Goal: Find specific page/section: Find specific page/section

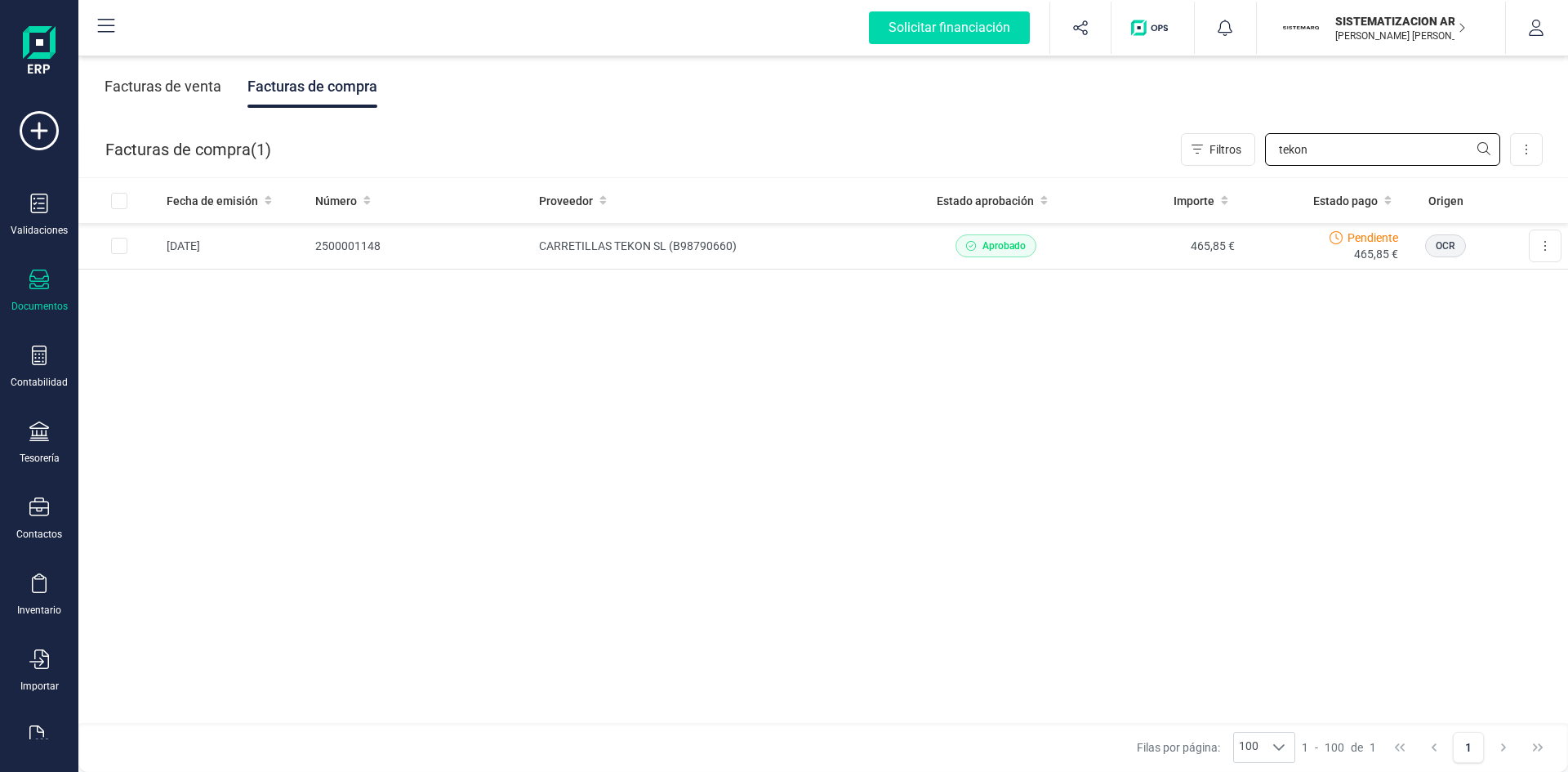
click at [1373, 157] on input "tekon" at bounding box center [1382, 149] width 235 height 33
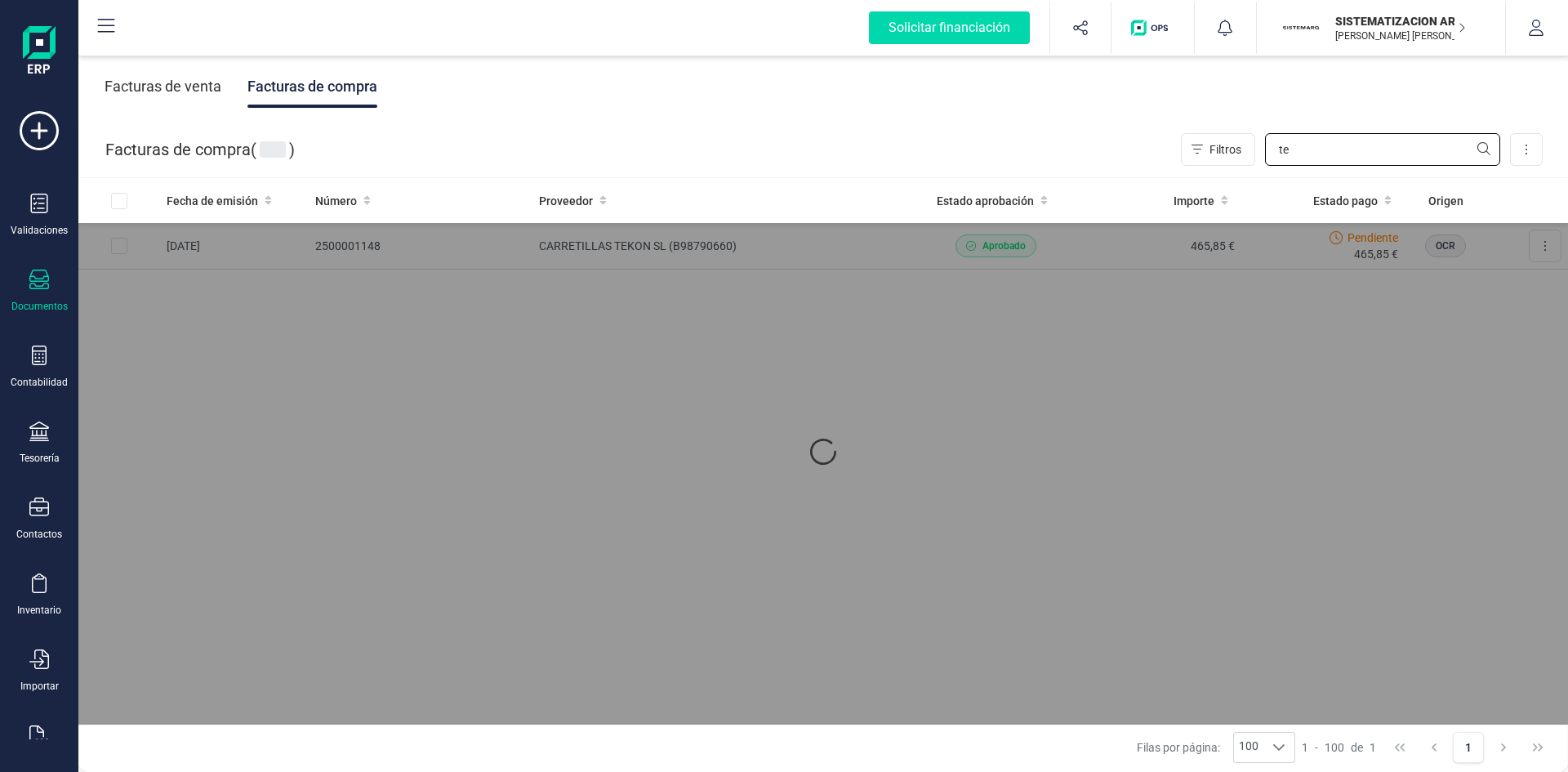
type input "t"
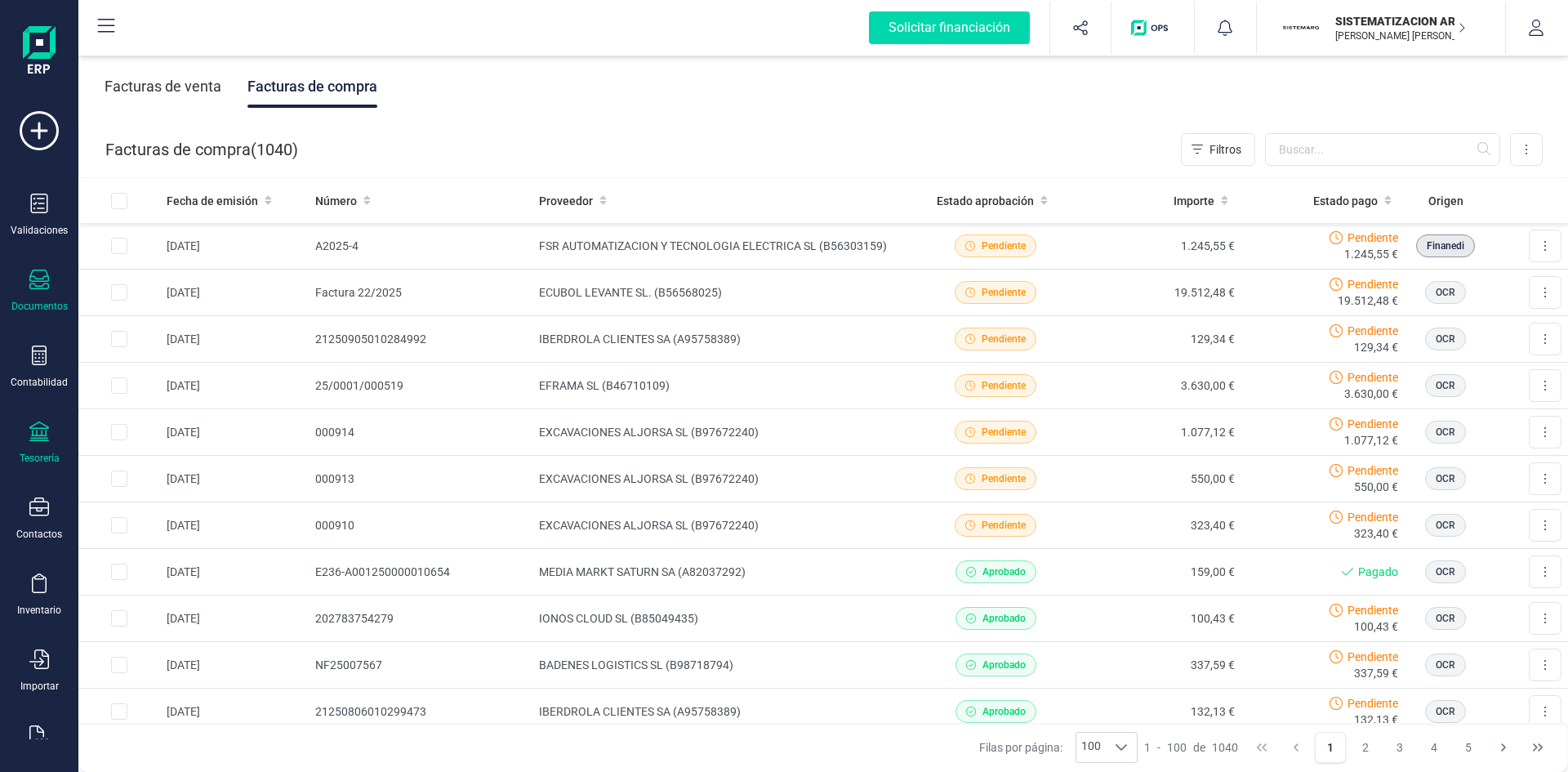
click at [28, 451] on div "Tesorería" at bounding box center [39, 442] width 65 height 44
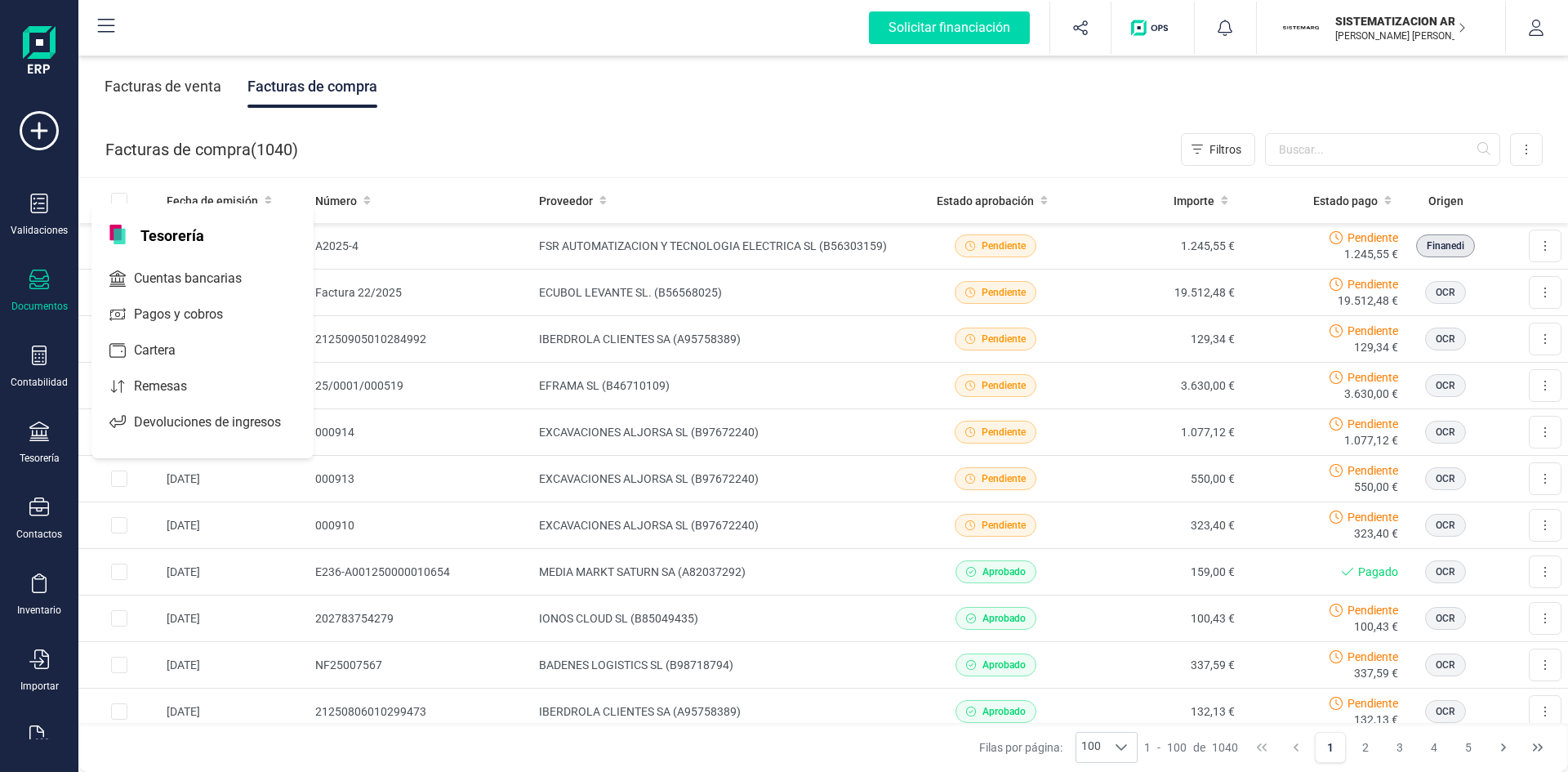
click at [199, 84] on div "Facturas de venta" at bounding box center [163, 86] width 117 height 43
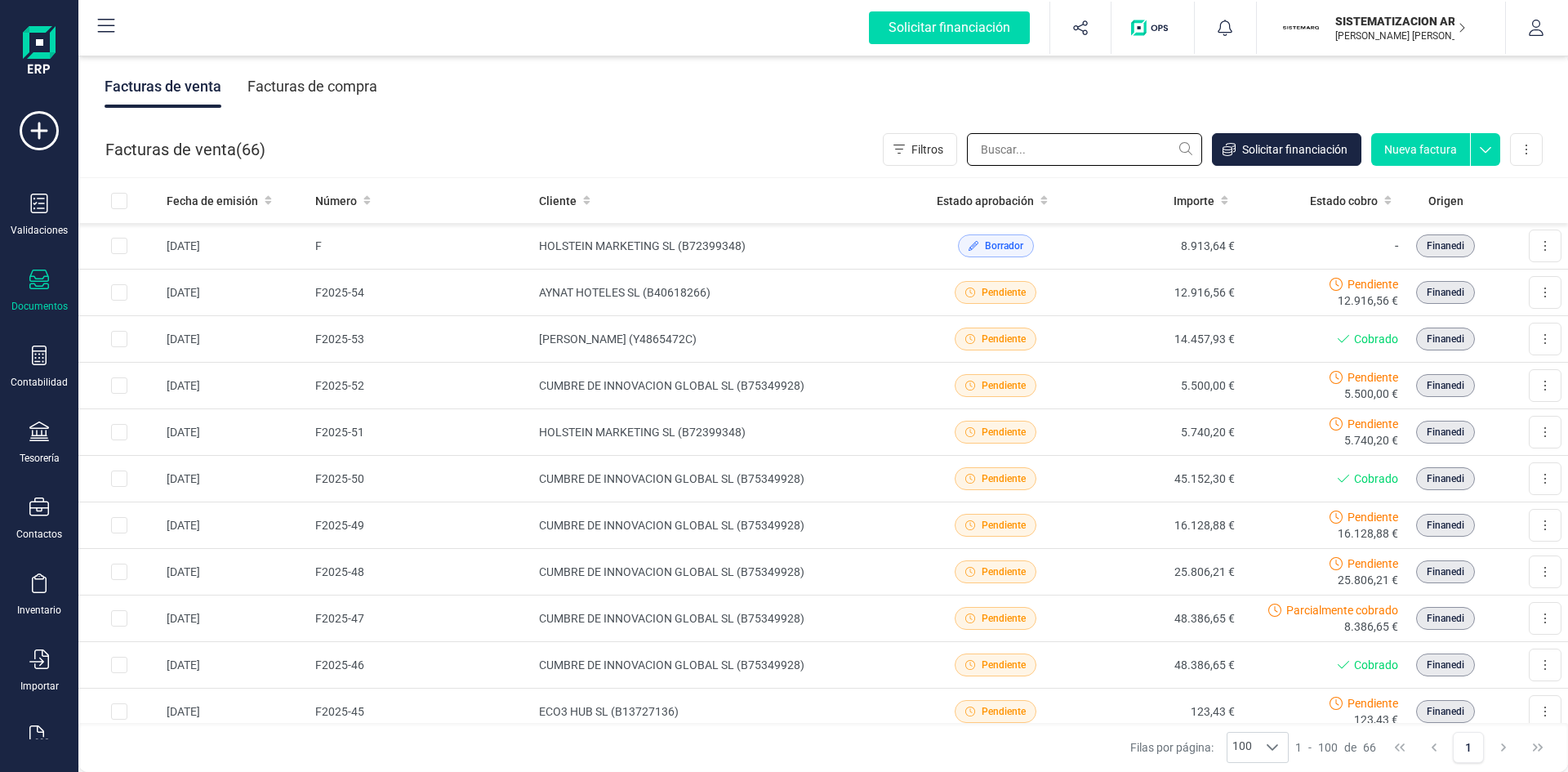
click at [1091, 151] on input "text" at bounding box center [1085, 149] width 235 height 33
click at [54, 427] on div "Tesorería" at bounding box center [39, 442] width 65 height 44
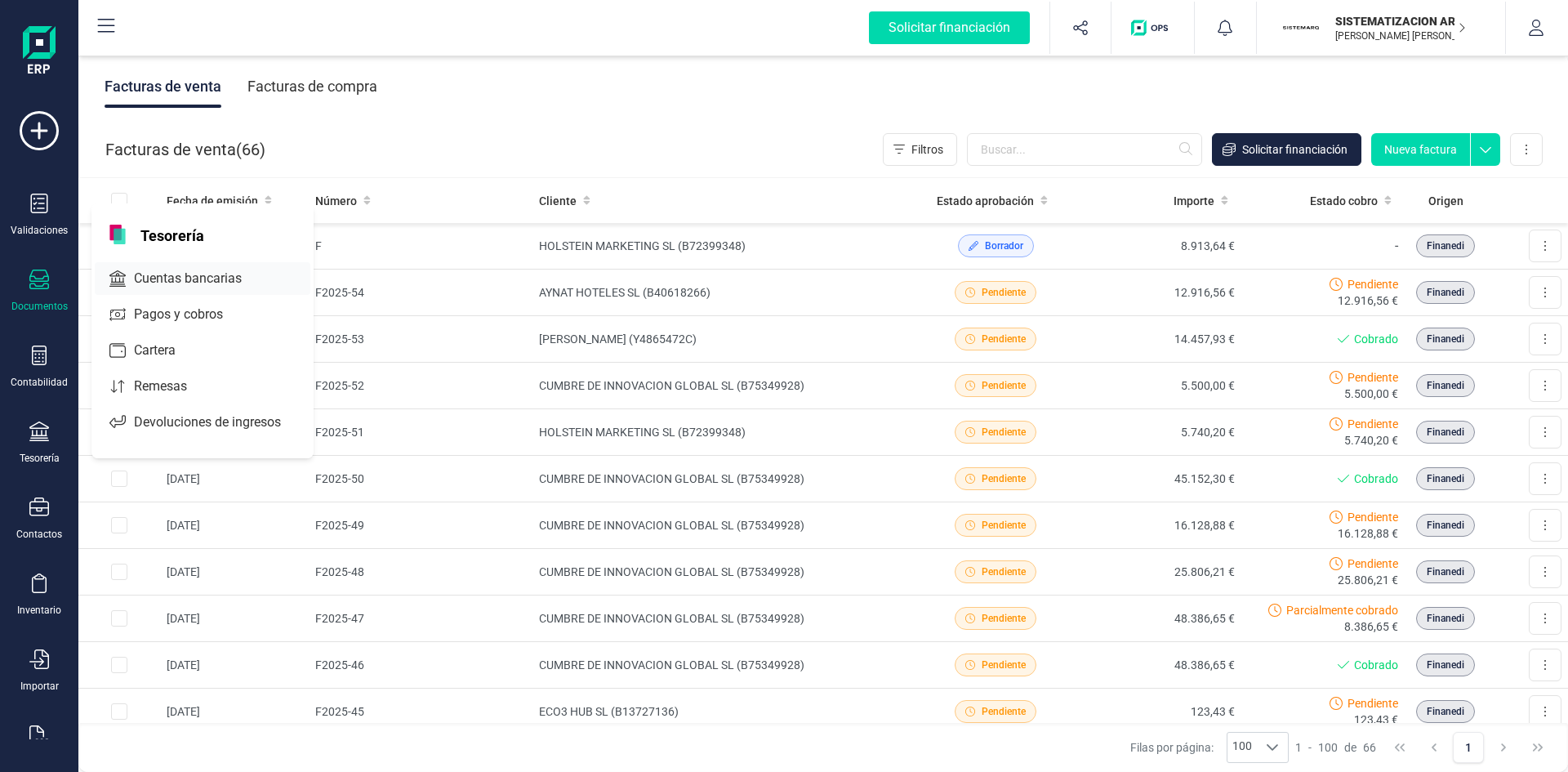
click at [199, 282] on span "Cuentas bancarias" at bounding box center [199, 278] width 144 height 20
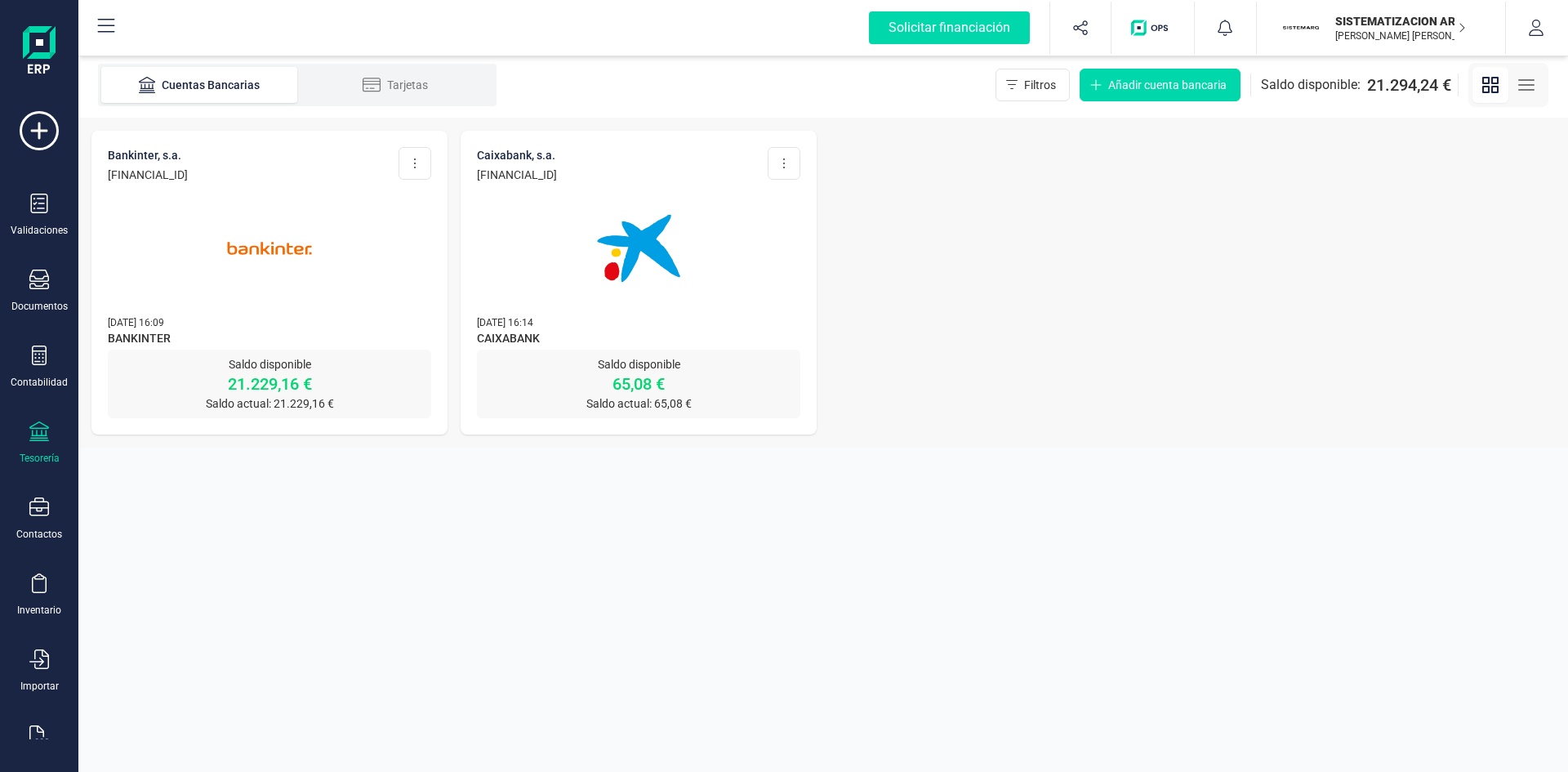
click at [414, 278] on div at bounding box center [270, 239] width 323 height 111
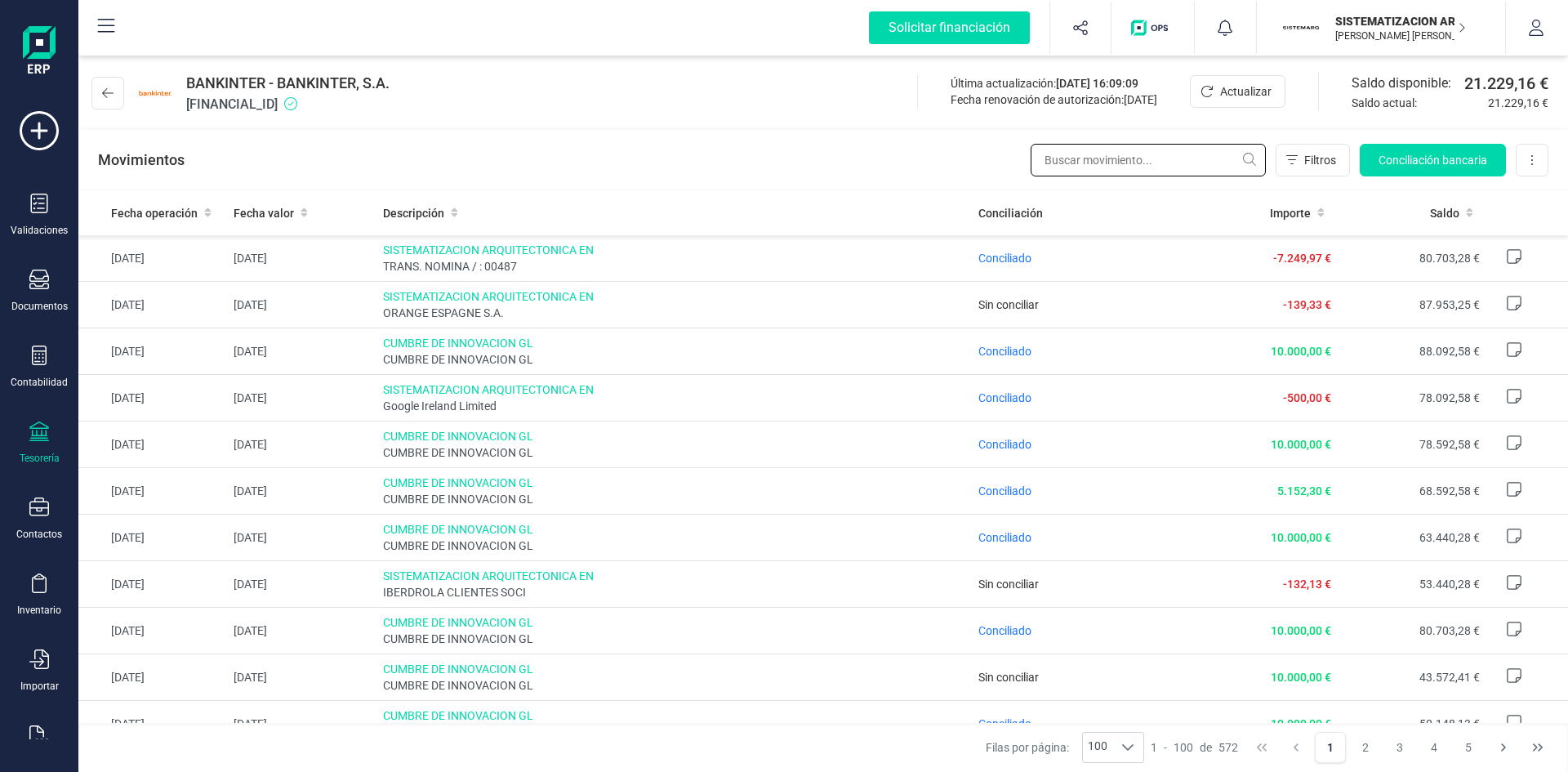
click at [1113, 166] on input "text" at bounding box center [1148, 160] width 235 height 33
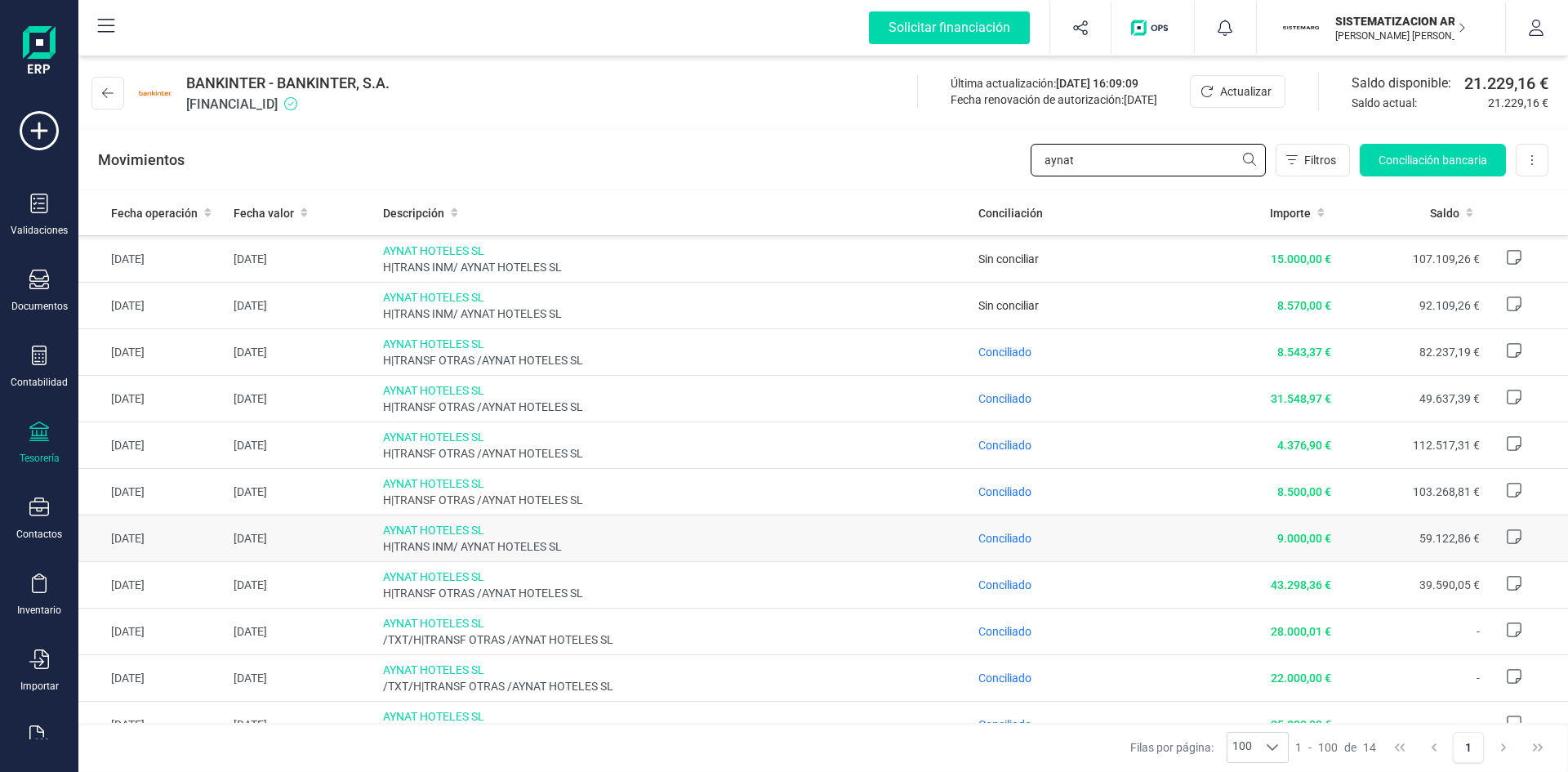
scroll to position [98, 0]
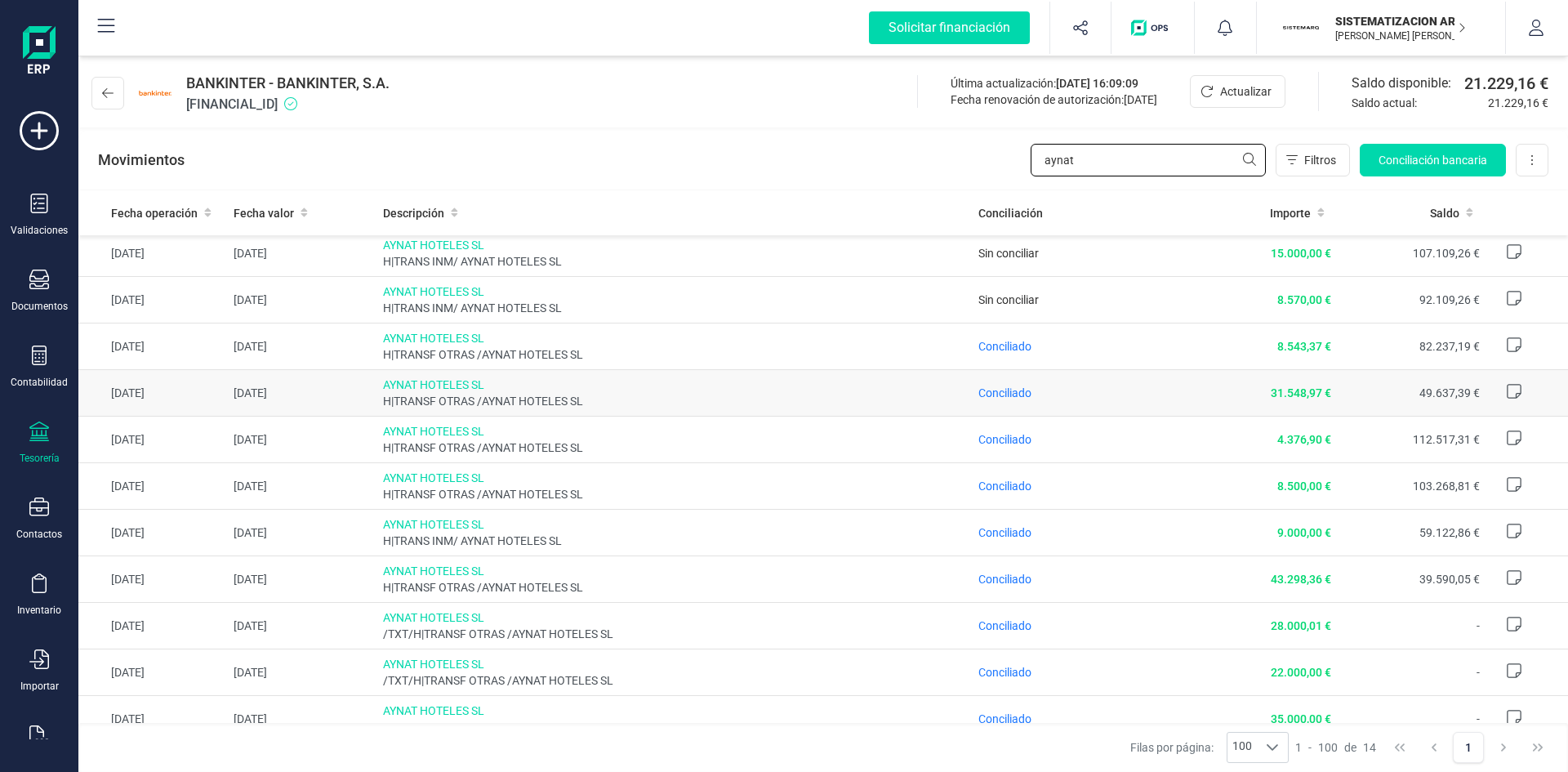
type input "aynat"
click at [1108, 375] on td "Conciliado" at bounding box center [1080, 393] width 217 height 46
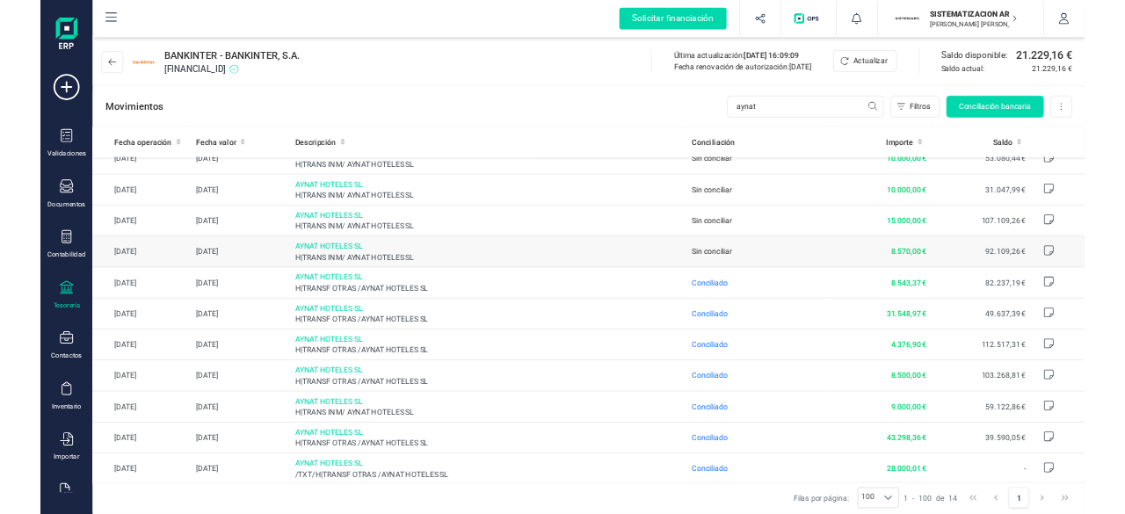
scroll to position [0, 0]
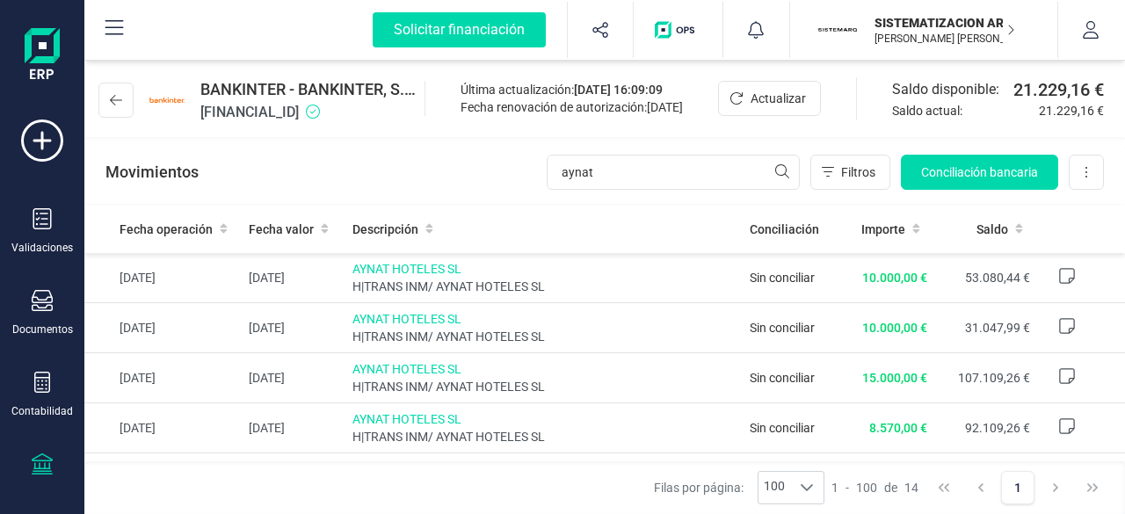
click at [53, 287] on div "Validaciones Documentos Documentos Presupuestos Pedidos Albaranes Facturas Fact…" at bounding box center [42, 481] width 70 height 722
click at [33, 299] on icon at bounding box center [42, 300] width 21 height 21
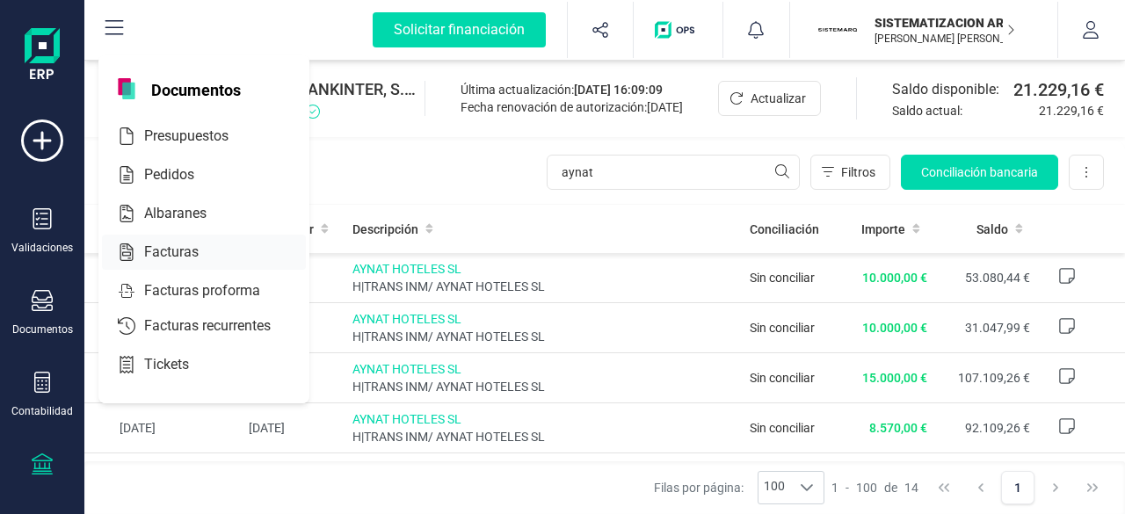
click at [199, 245] on div at bounding box center [215, 252] width 32 height 21
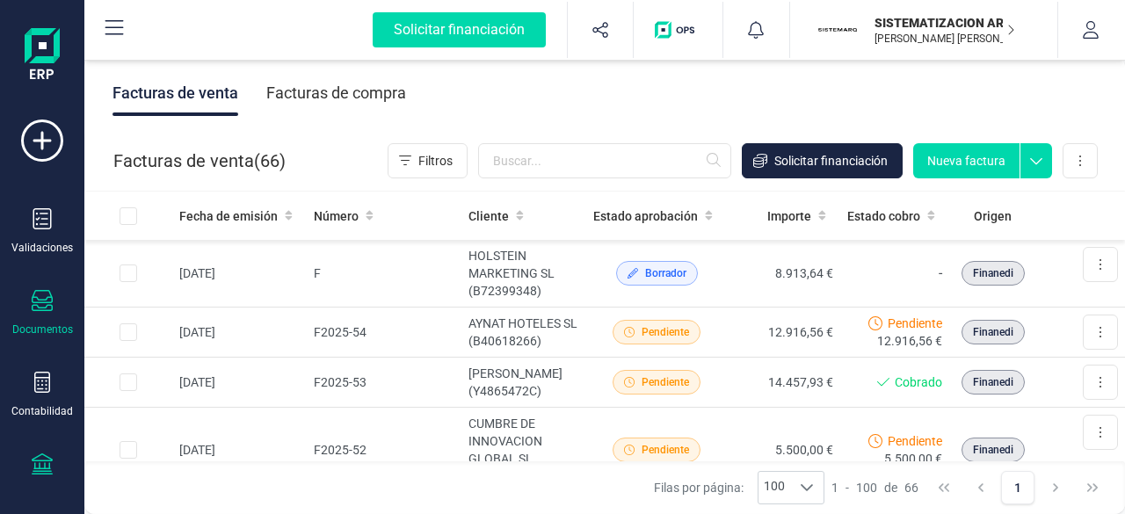
click at [32, 454] on icon at bounding box center [42, 463] width 21 height 21
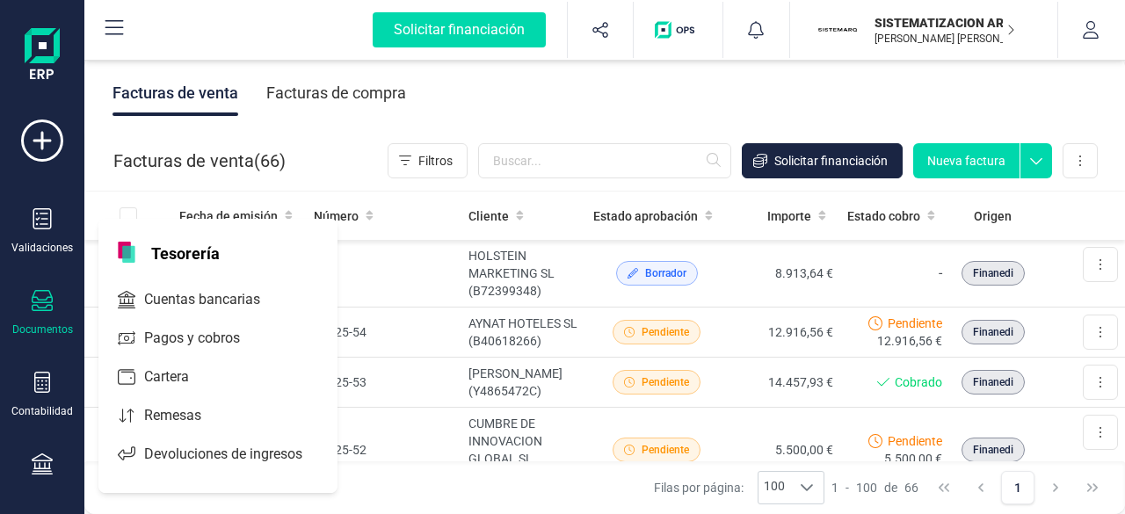
click at [47, 302] on icon at bounding box center [42, 300] width 21 height 21
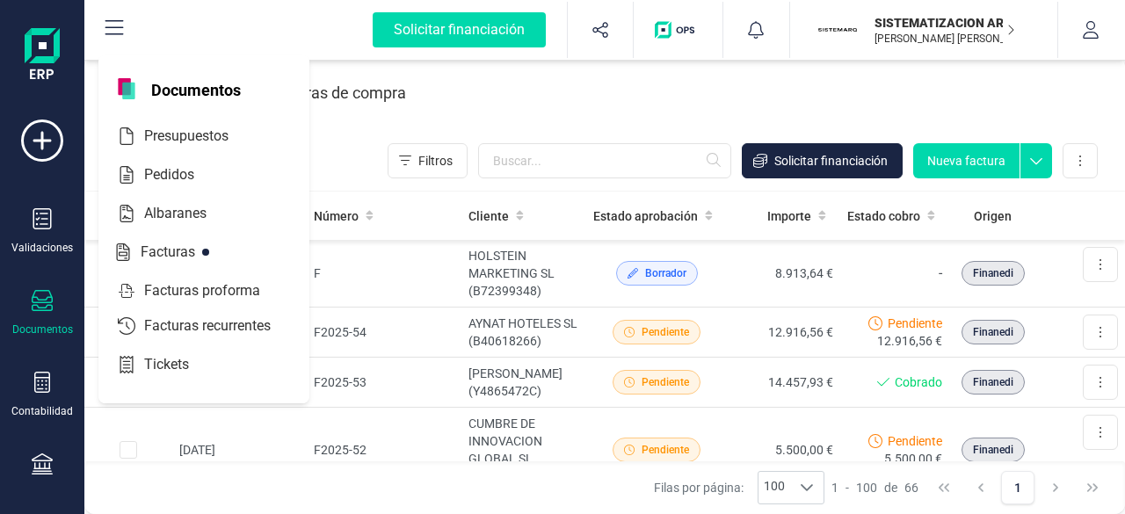
click at [377, 97] on div "Facturas de compra" at bounding box center [336, 93] width 140 height 46
